Goal: Task Accomplishment & Management: Manage account settings

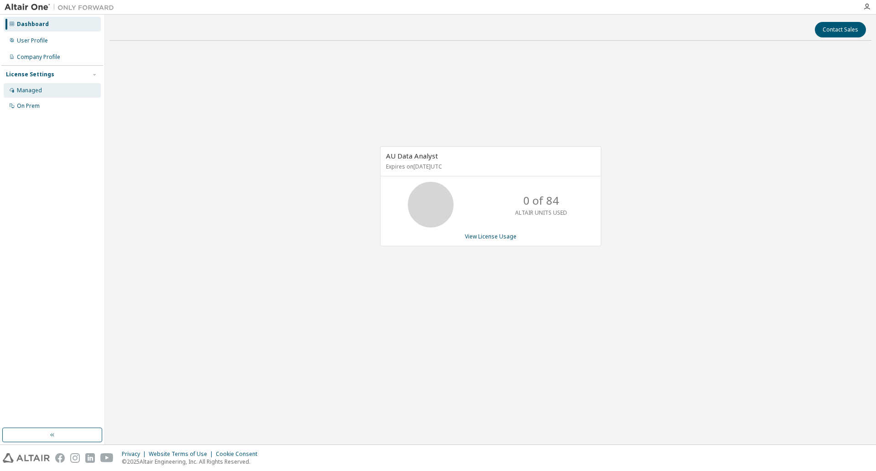
click at [63, 91] on div "Managed" at bounding box center [52, 90] width 97 height 15
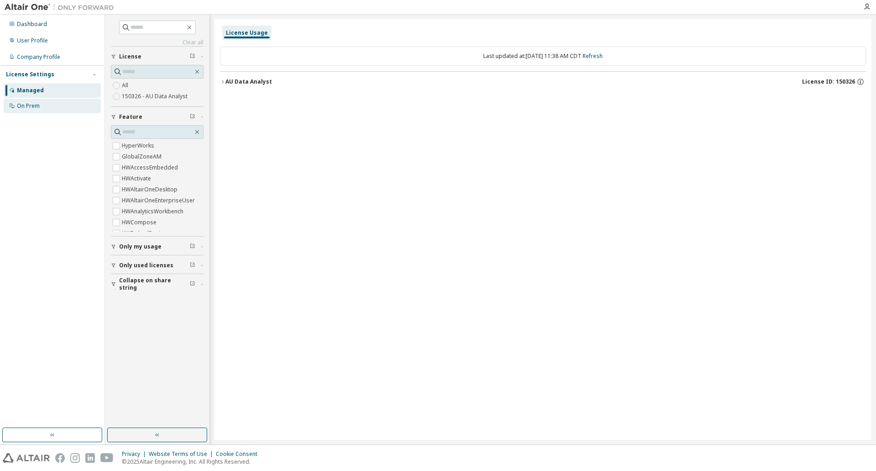
click at [49, 106] on div "On Prem" at bounding box center [52, 106] width 97 height 15
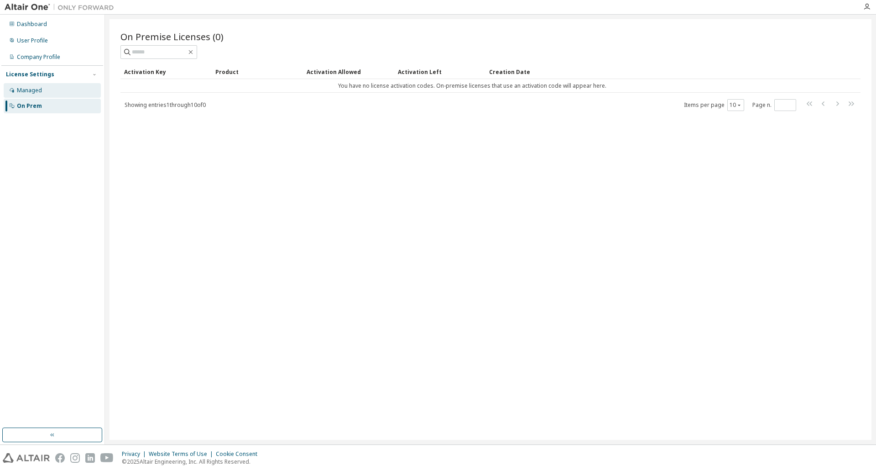
click at [30, 92] on div "Managed" at bounding box center [29, 90] width 25 height 7
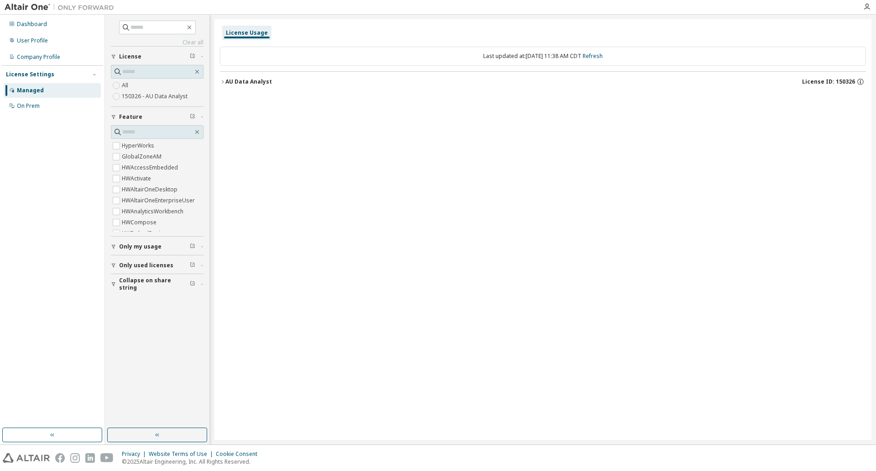
click at [257, 29] on div "License Usage" at bounding box center [247, 32] width 42 height 7
click at [40, 40] on div "User Profile" at bounding box center [32, 40] width 31 height 7
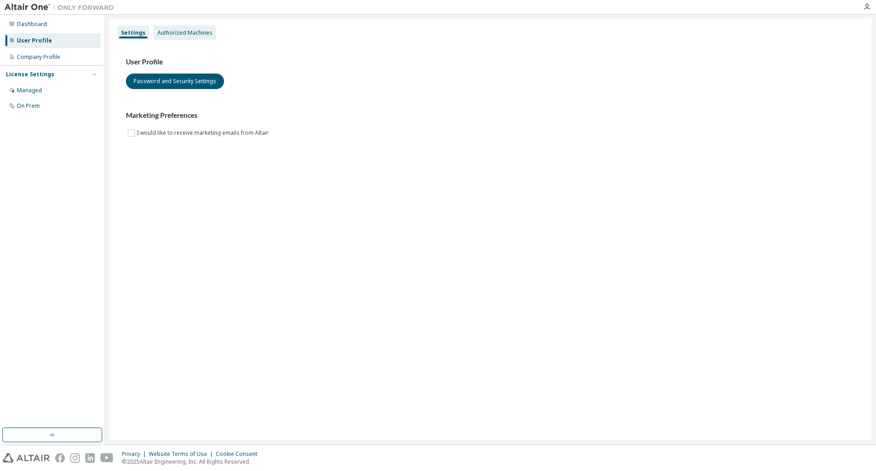
click at [196, 36] on div "Authorized Machines" at bounding box center [184, 32] width 55 height 7
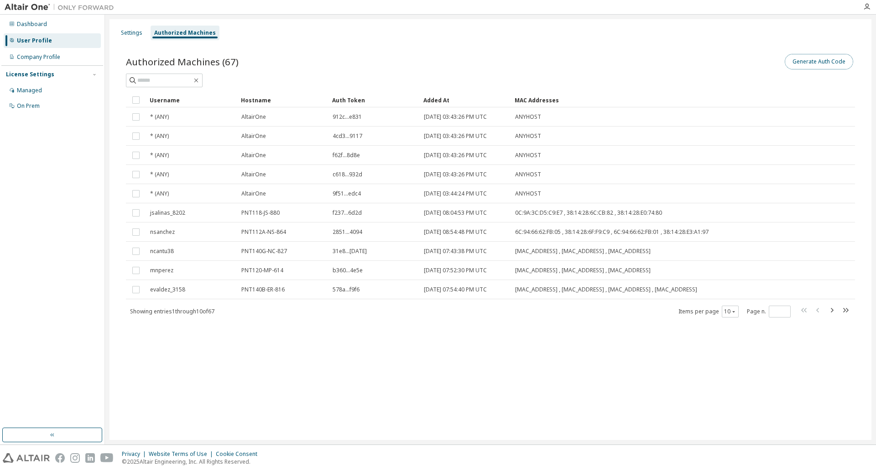
click at [843, 61] on button "Generate Auth Code" at bounding box center [819, 62] width 68 height 16
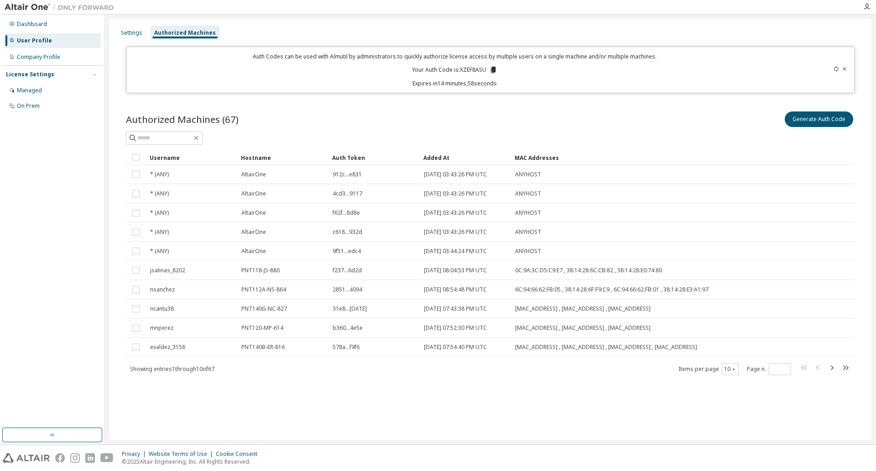
click at [497, 69] on div "Auth Codes can be used with Almutil by administrators to quickly authorize lice…" at bounding box center [454, 69] width 645 height 35
click at [497, 68] on icon at bounding box center [493, 70] width 8 height 8
click at [449, 107] on div "Authorized Machines (67) Generate Auth Code Clear Load Save Save As Field Opera…" at bounding box center [490, 249] width 751 height 300
click at [400, 398] on div "Authorized Machines (67) Generate Auth Code Clear Load Save Save As Field Opera…" at bounding box center [490, 249] width 751 height 300
